Goal: Information Seeking & Learning: Learn about a topic

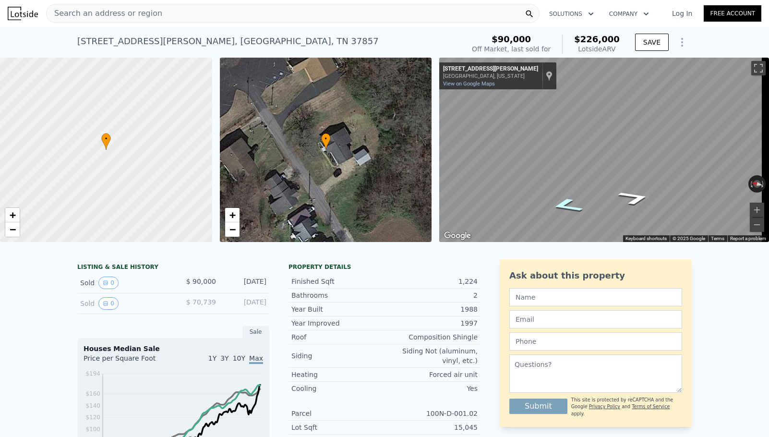
drag, startPoint x: 634, startPoint y: 204, endPoint x: 580, endPoint y: 205, distance: 53.3
click at [573, 206] on icon "Map" at bounding box center [600, 150] width 323 height 184
click at [630, 195] on icon "Go Southeast, Jones St" at bounding box center [635, 198] width 60 height 22
click at [326, 141] on span "•" at bounding box center [326, 138] width 10 height 9
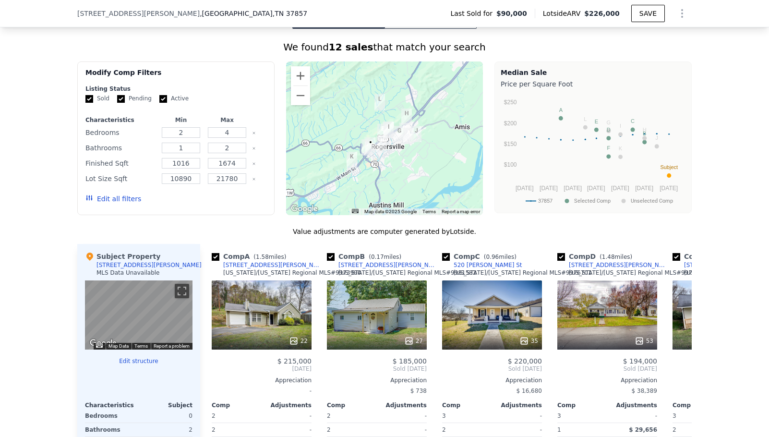
scroll to position [813, 0]
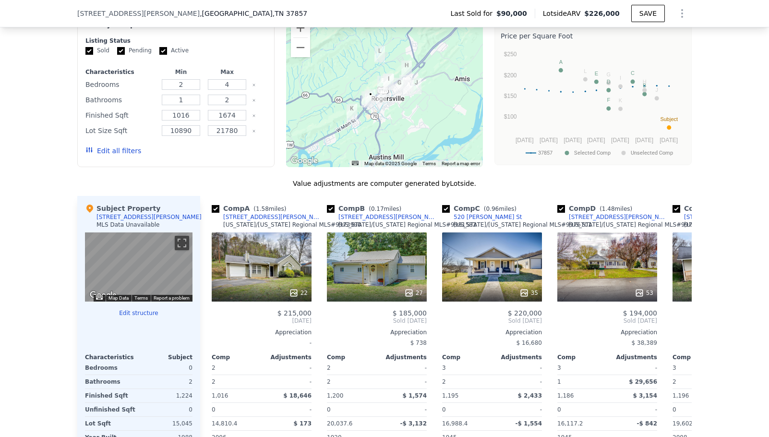
click at [106, 221] on div "[STREET_ADDRESS][PERSON_NAME]" at bounding box center [149, 217] width 105 height 8
click at [86, 213] on icon at bounding box center [89, 209] width 7 height 8
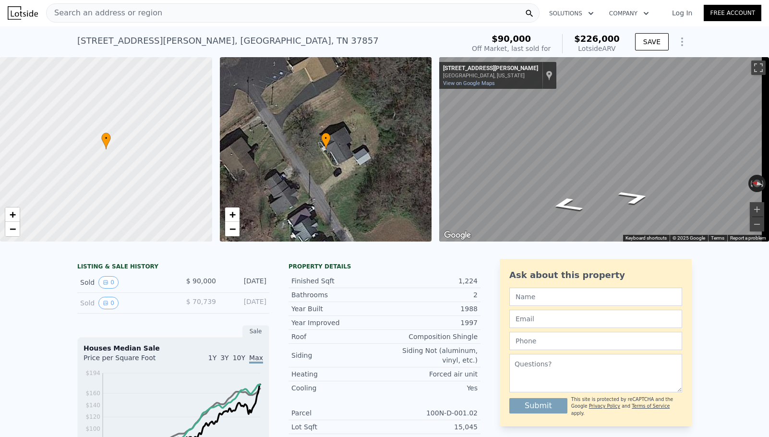
scroll to position [0, 0]
click at [107, 310] on button "0" at bounding box center [108, 303] width 20 height 12
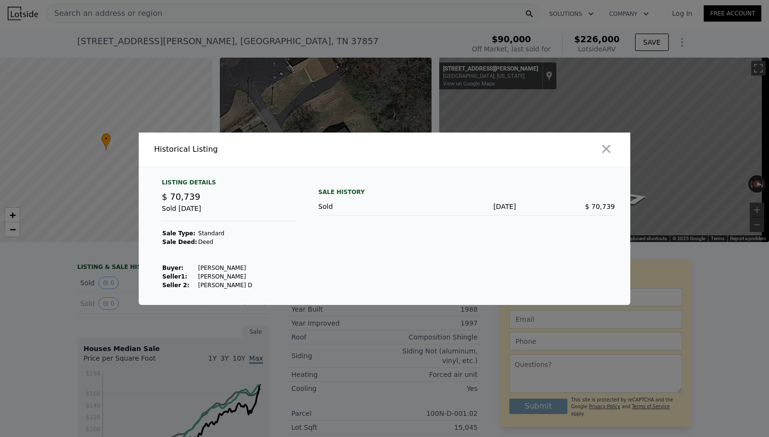
click at [144, 320] on div at bounding box center [384, 218] width 769 height 437
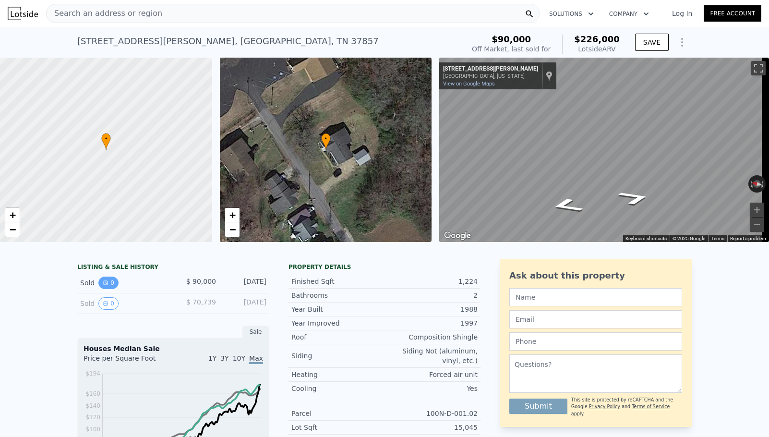
click at [104, 285] on icon "View historical data" at bounding box center [106, 283] width 4 height 4
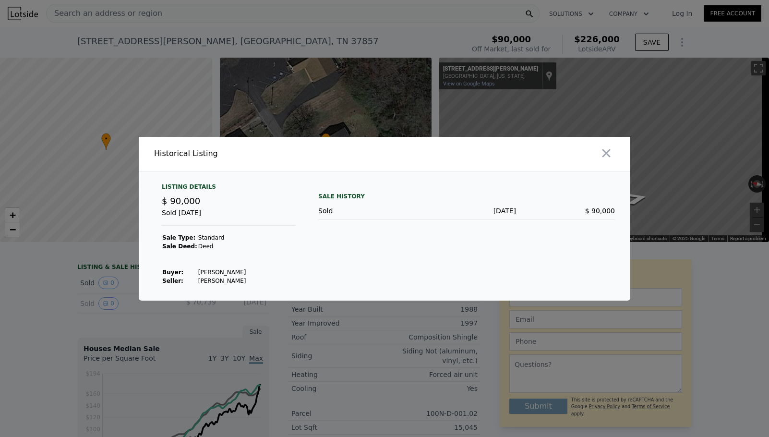
click at [152, 316] on div at bounding box center [384, 218] width 769 height 437
